Goal: Complete application form

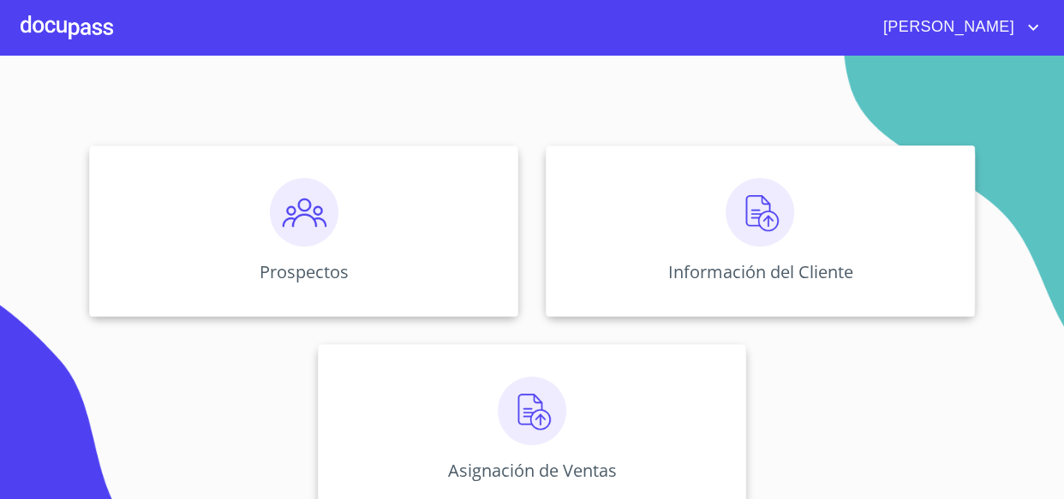
scroll to position [162, 0]
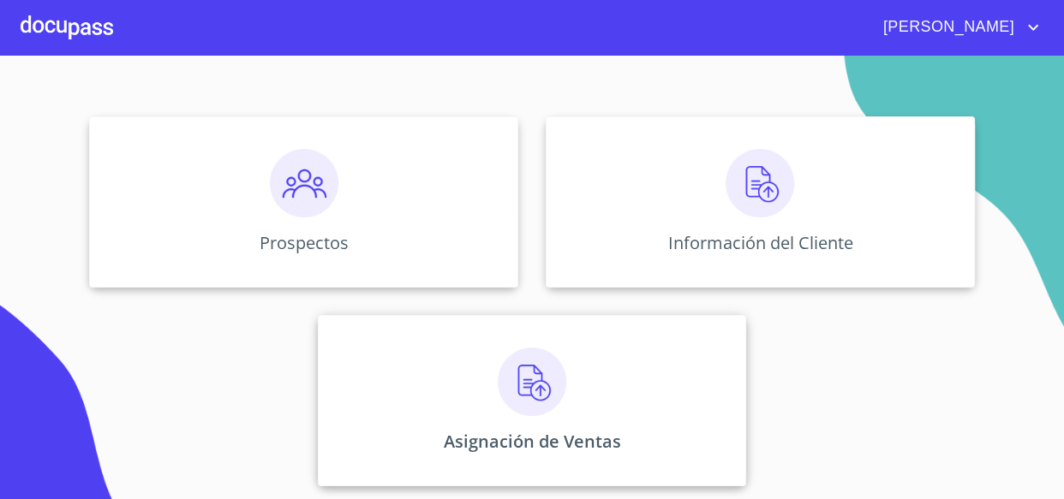
click at [517, 405] on img at bounding box center [532, 382] width 69 height 69
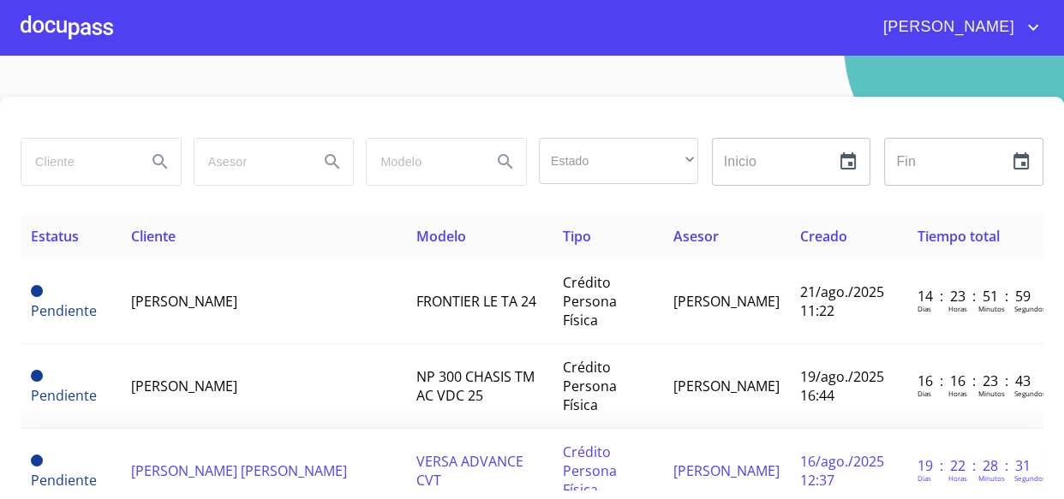
click at [220, 462] on span "[PERSON_NAME] [PERSON_NAME]" at bounding box center [239, 471] width 216 height 19
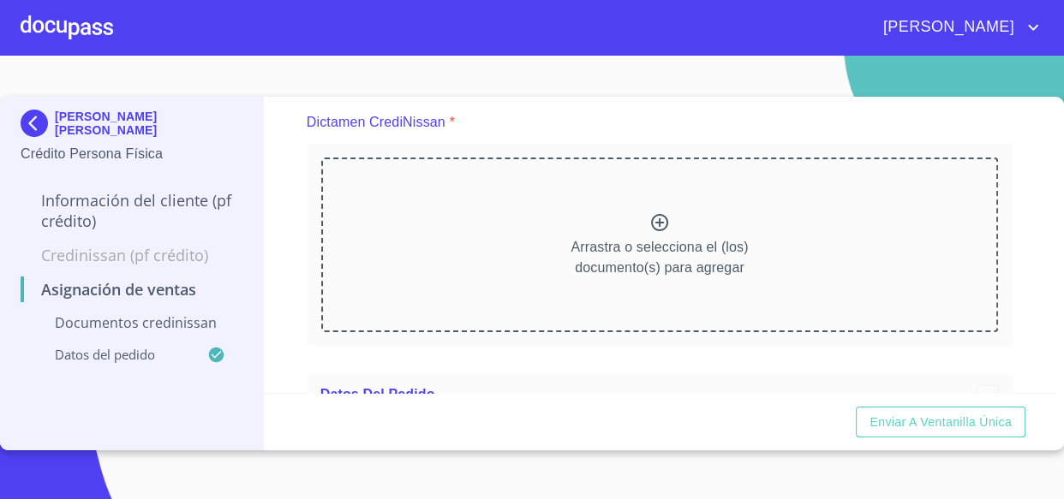
scroll to position [155, 0]
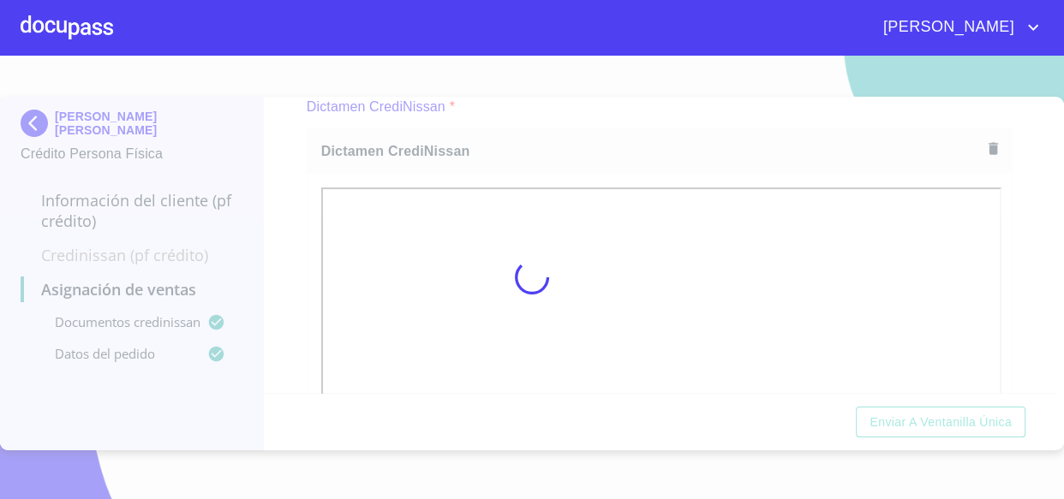
click at [571, 125] on div at bounding box center [532, 278] width 1064 height 444
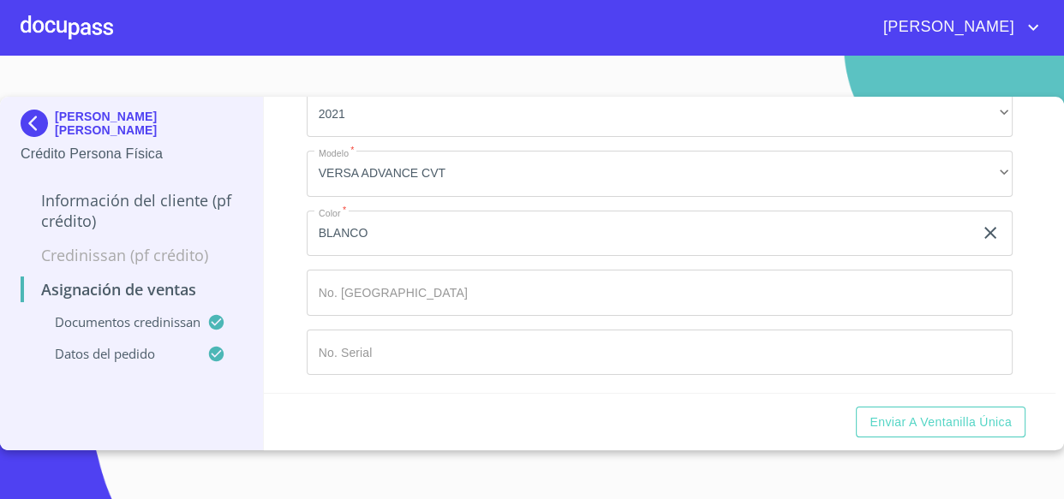
scroll to position [989, 0]
click at [942, 423] on span "Enviar a Ventanilla única" at bounding box center [940, 422] width 142 height 21
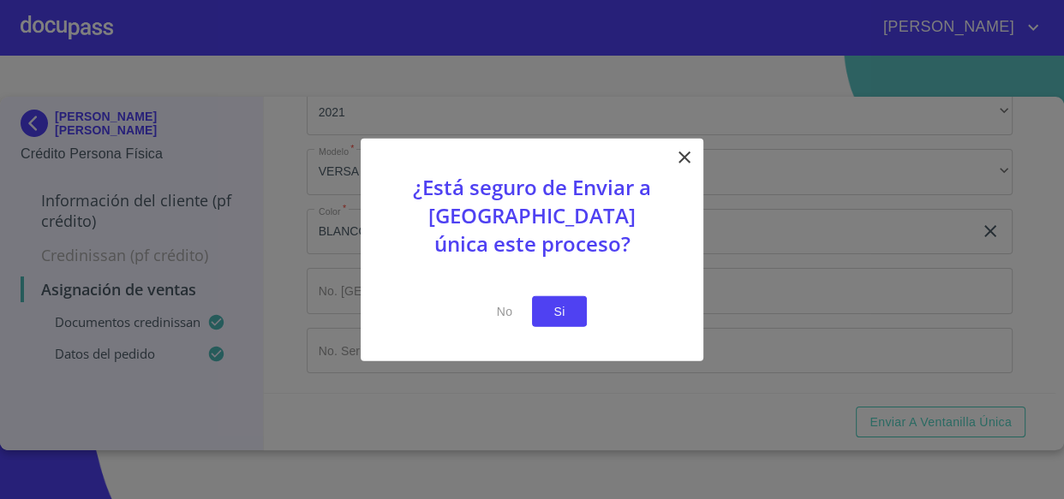
click at [568, 307] on span "Si" at bounding box center [559, 311] width 27 height 21
